Goal: Transaction & Acquisition: Obtain resource

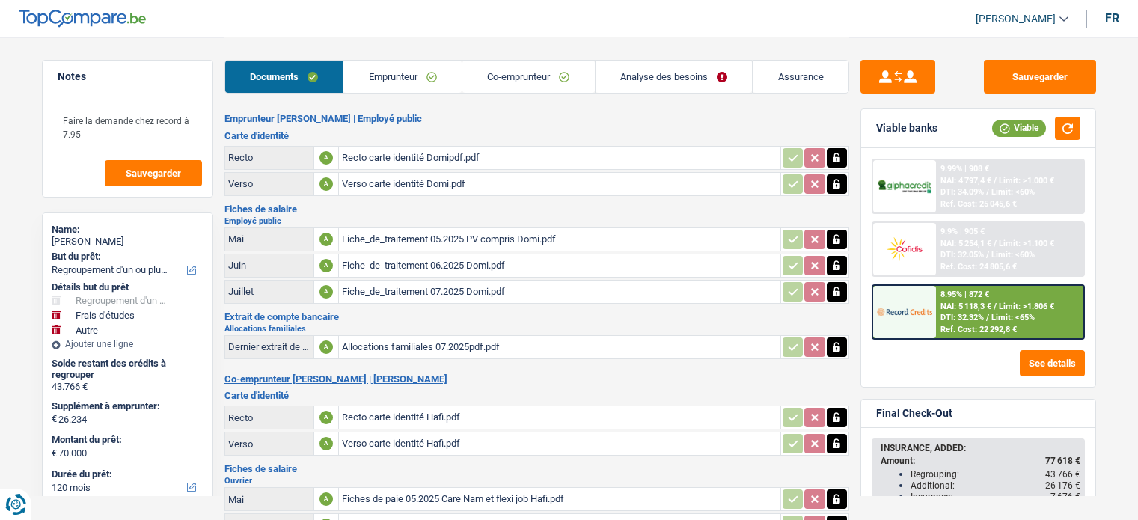
select select "refinancing"
select select "study"
select select "other"
select select "120"
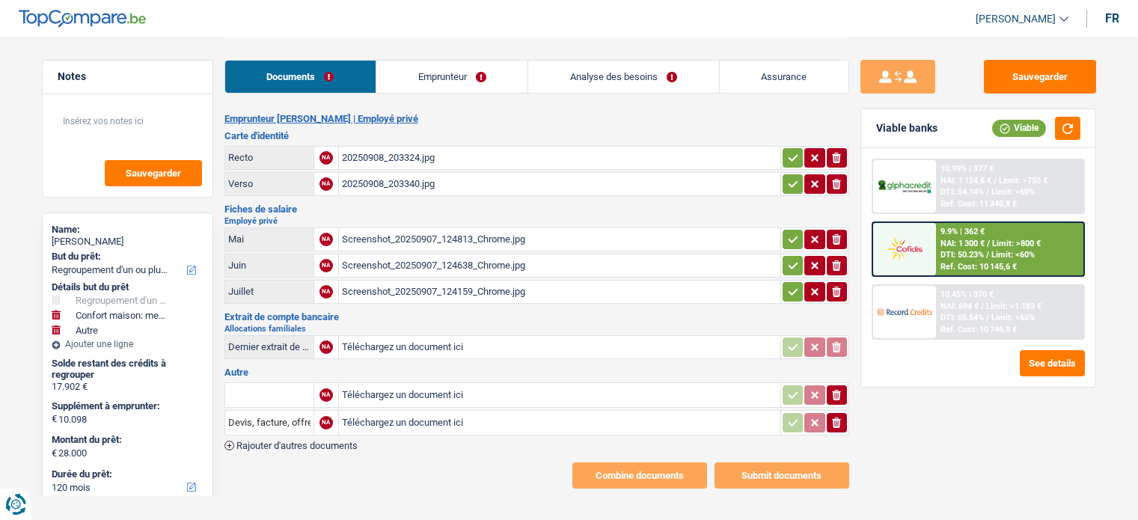
select select "refinancing"
select select "household"
select select "other"
select select "120"
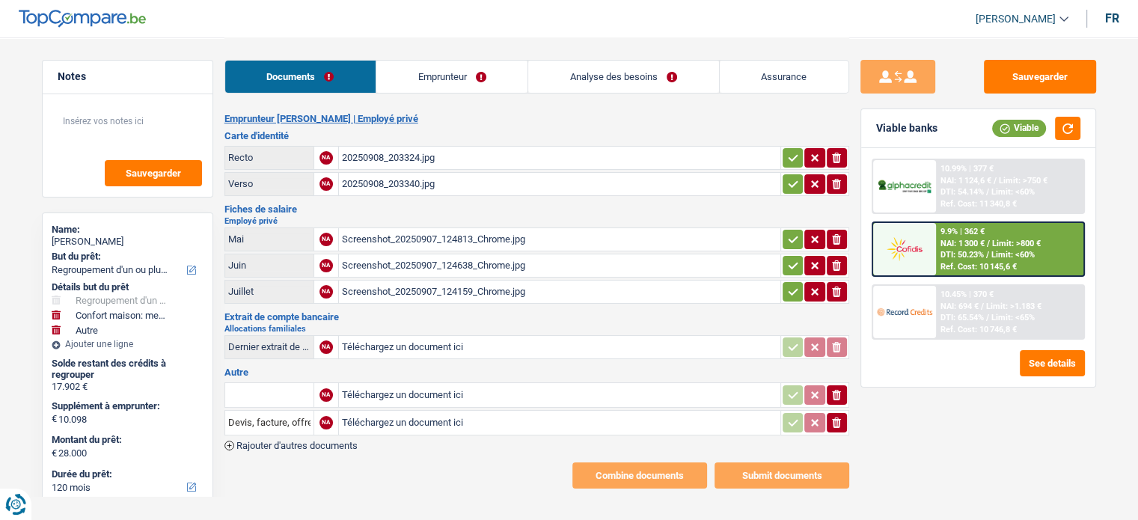
click at [785, 76] on link "Assurance" at bounding box center [784, 77] width 129 height 32
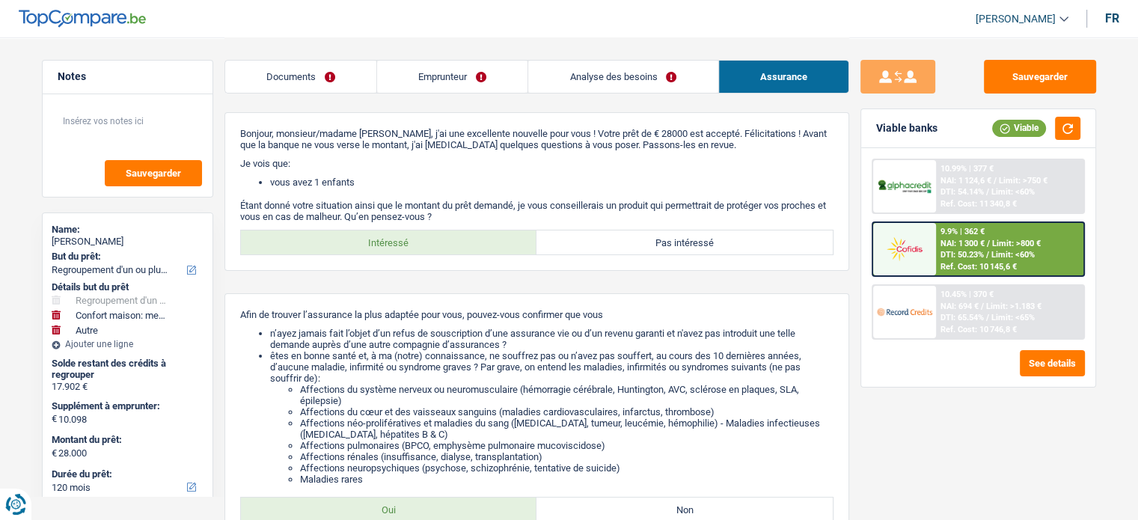
click at [436, 74] on link "Emprunteur" at bounding box center [452, 77] width 150 height 32
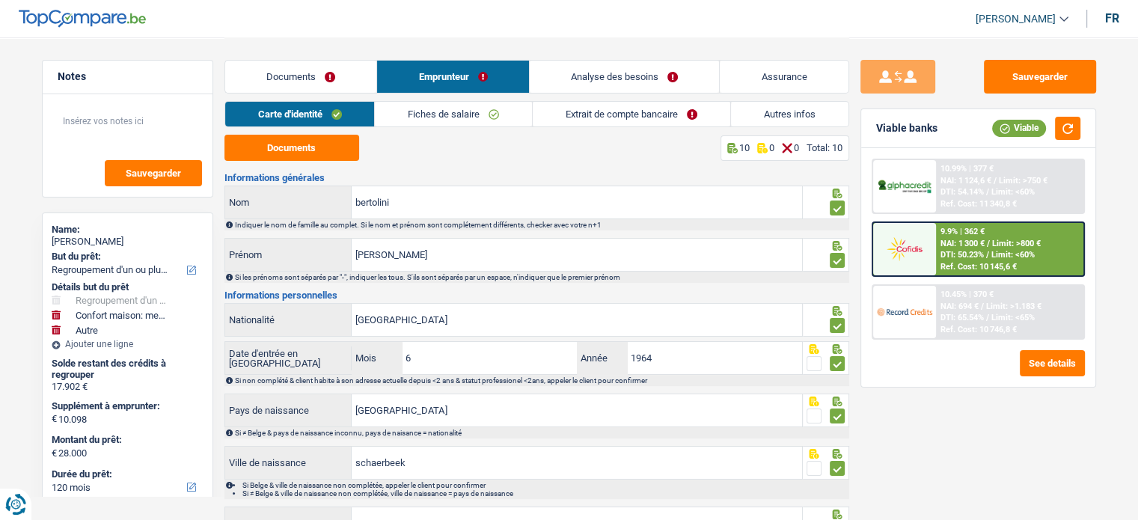
click at [429, 109] on link "Fiches de salaire" at bounding box center [453, 114] width 157 height 25
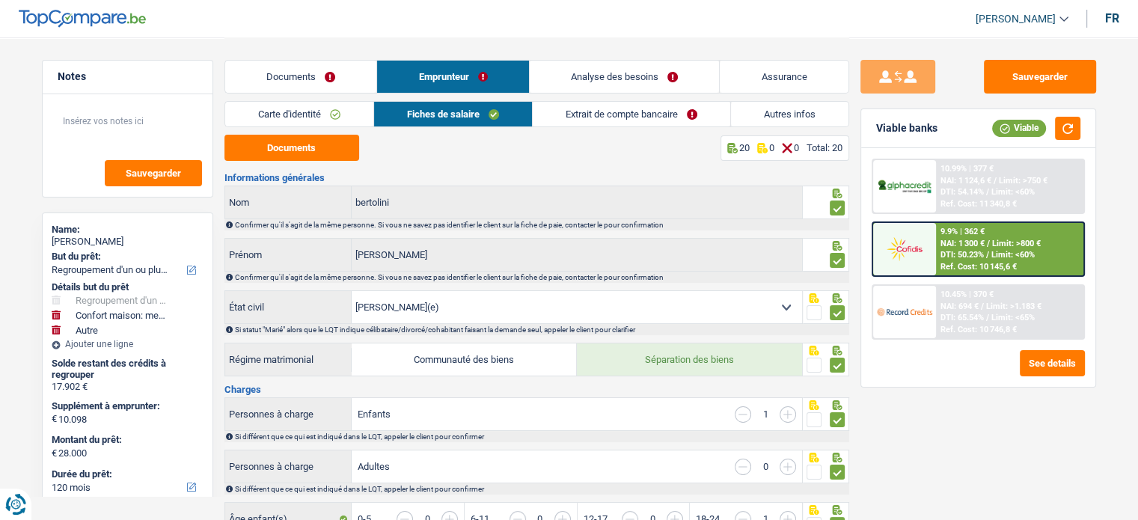
click at [782, 80] on link "Assurance" at bounding box center [784, 77] width 129 height 32
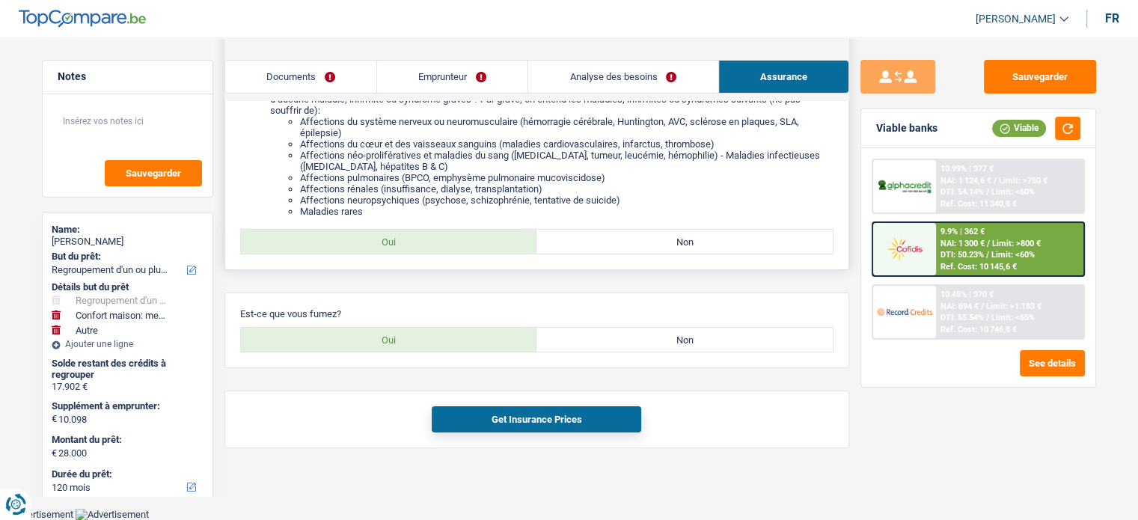
scroll to position [43, 0]
